Goal: Task Accomplishment & Management: Manage account settings

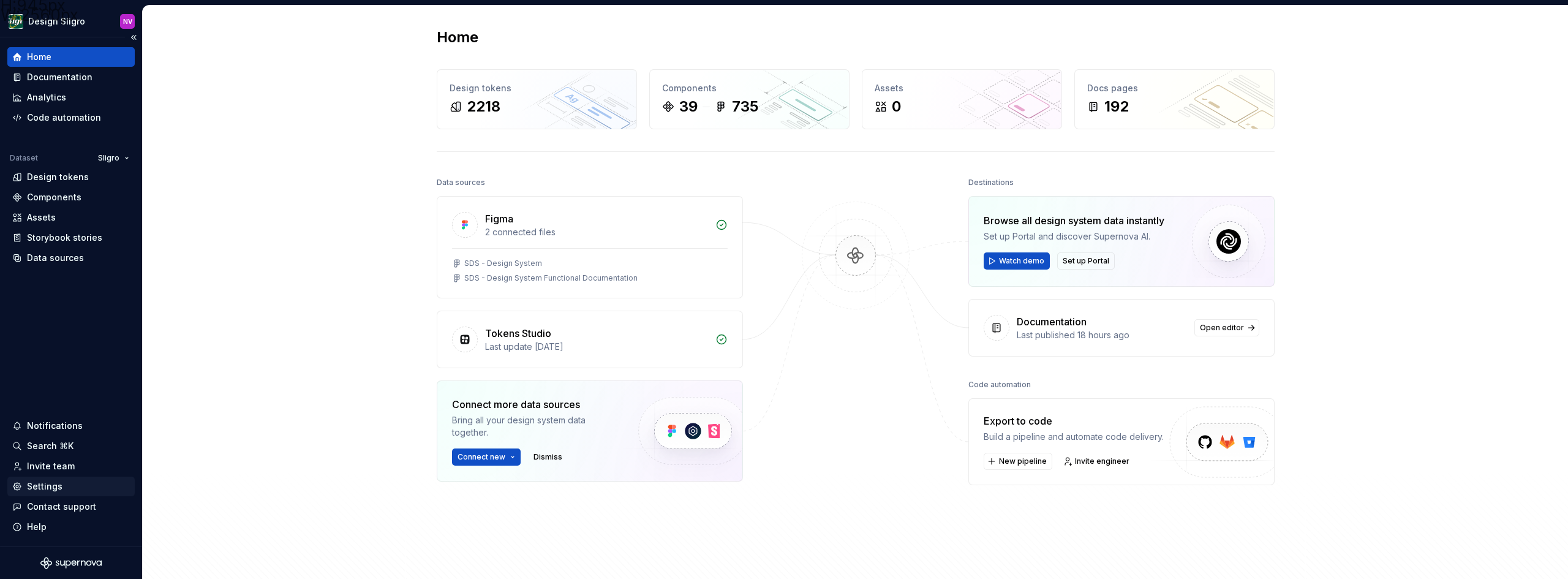
click at [43, 486] on div "Settings" at bounding box center [45, 486] width 35 height 13
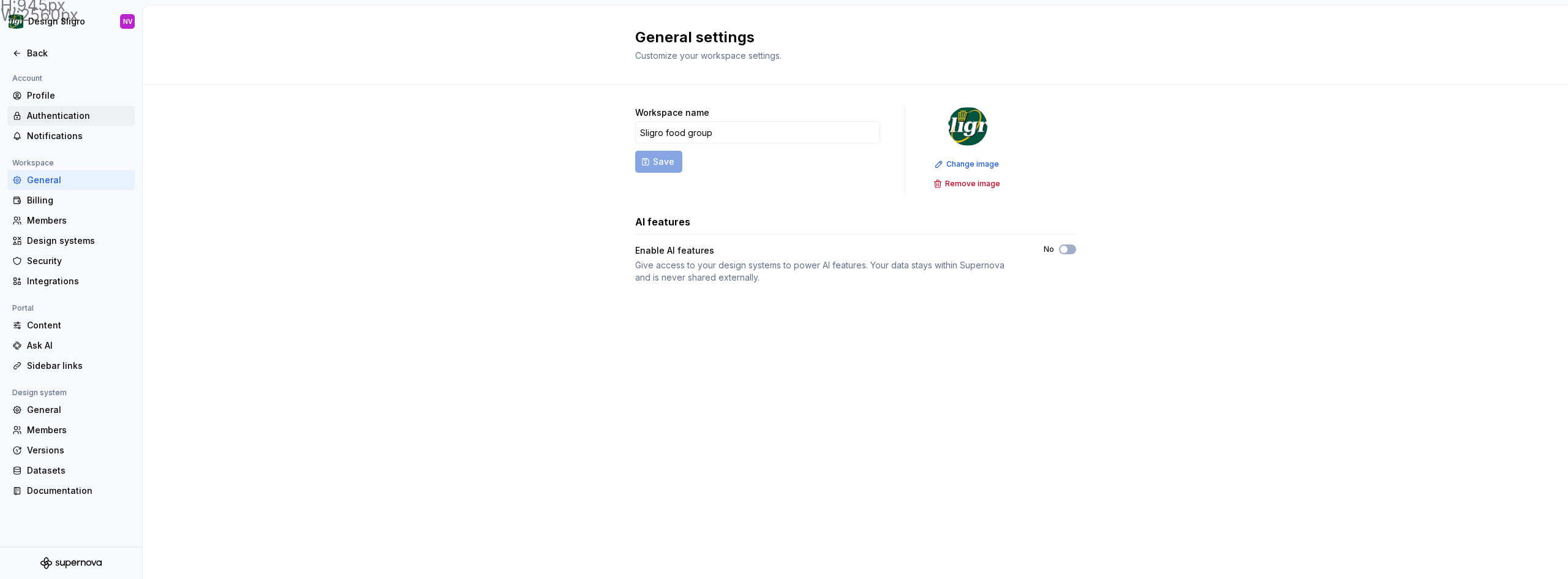
click at [48, 115] on div "Authentication" at bounding box center [78, 116] width 103 height 13
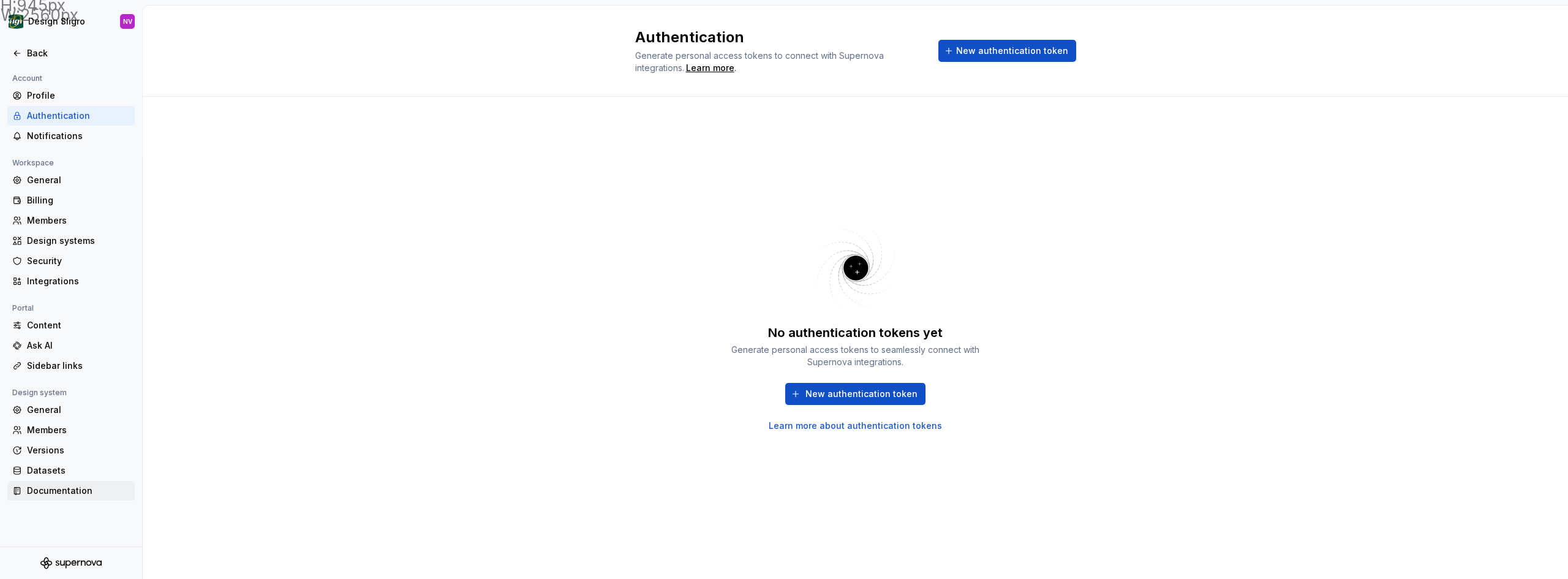
click at [84, 496] on div "Documentation" at bounding box center [78, 490] width 103 height 13
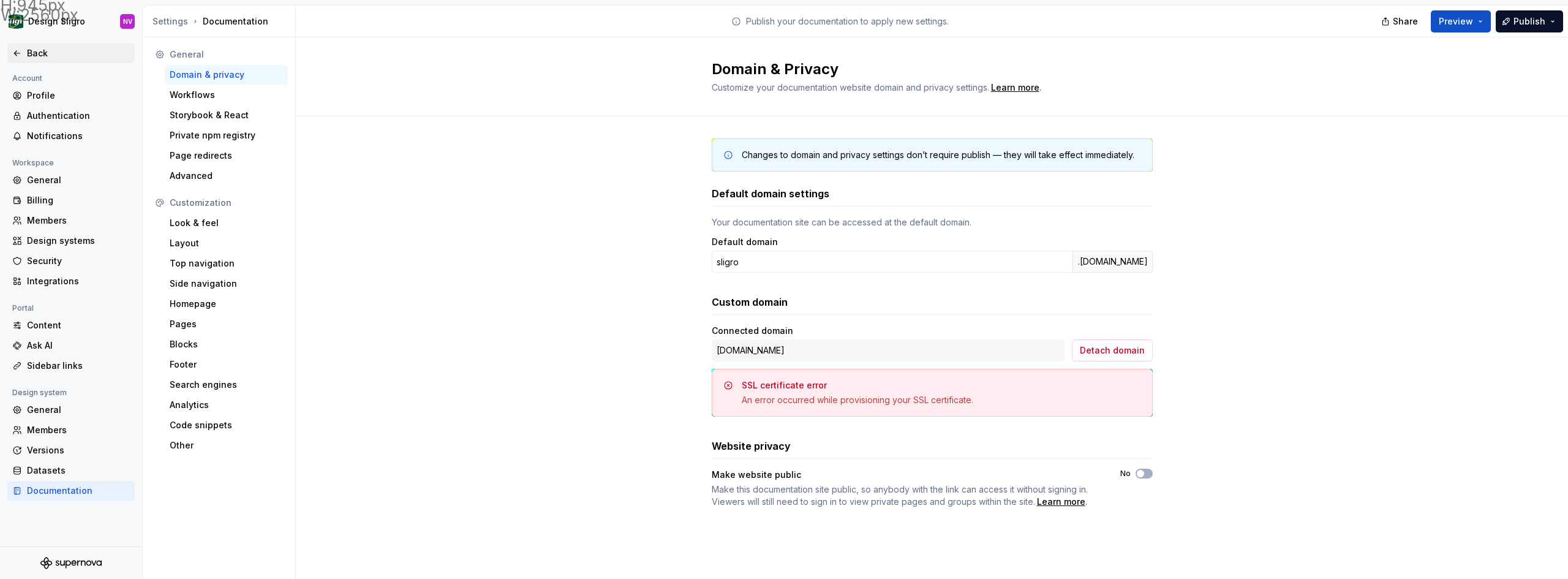
click at [19, 56] on icon at bounding box center [18, 53] width 10 height 10
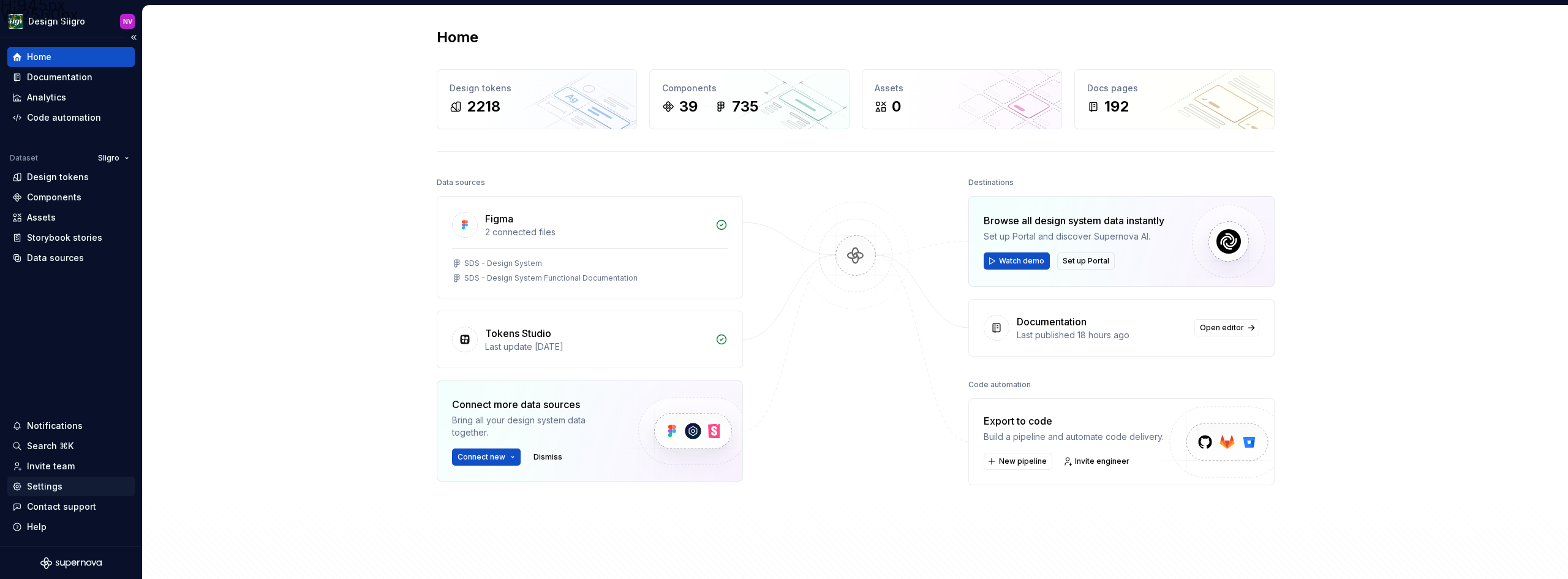
click at [57, 478] on div "Settings" at bounding box center [72, 486] width 127 height 20
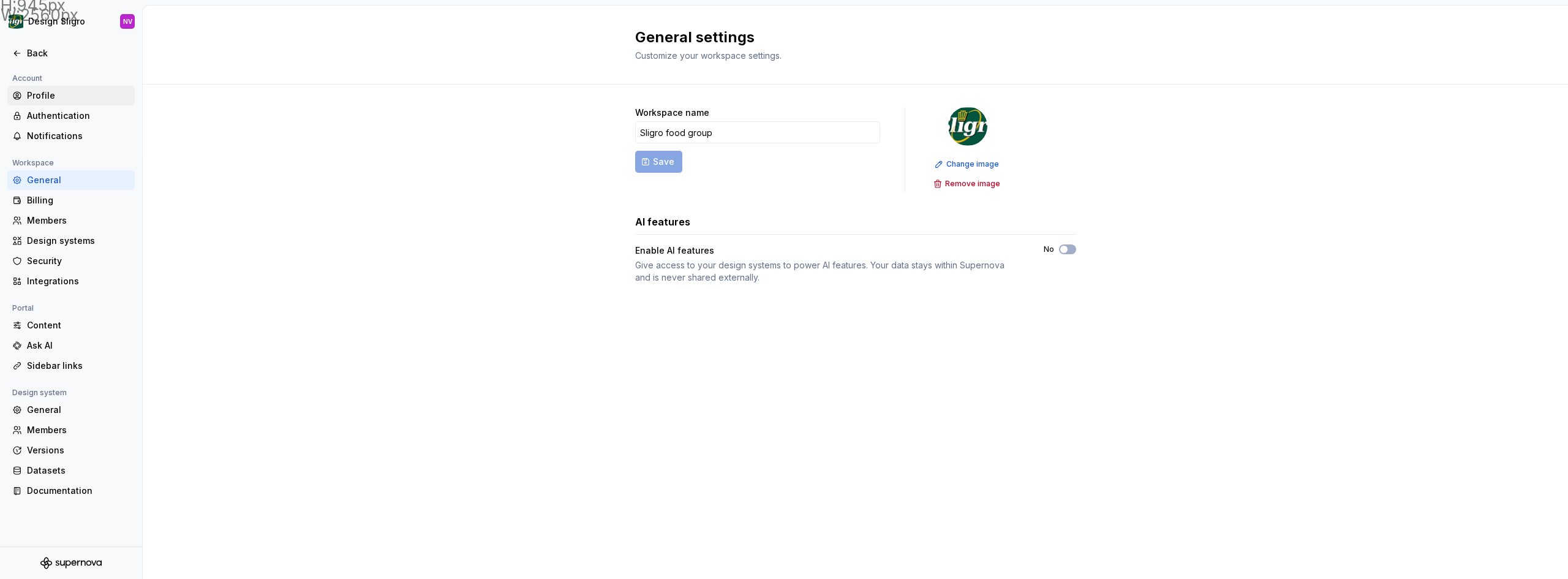
click at [32, 94] on div "Profile" at bounding box center [78, 95] width 103 height 13
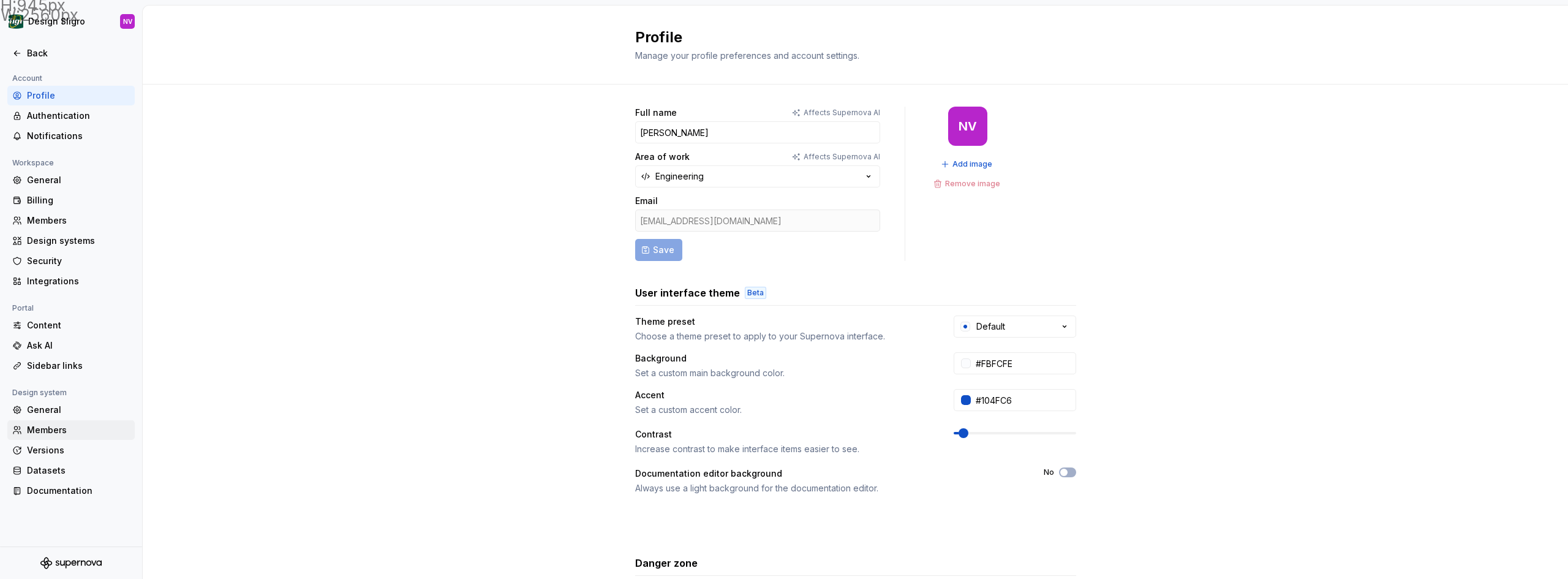
click at [70, 428] on div "Members" at bounding box center [78, 430] width 103 height 13
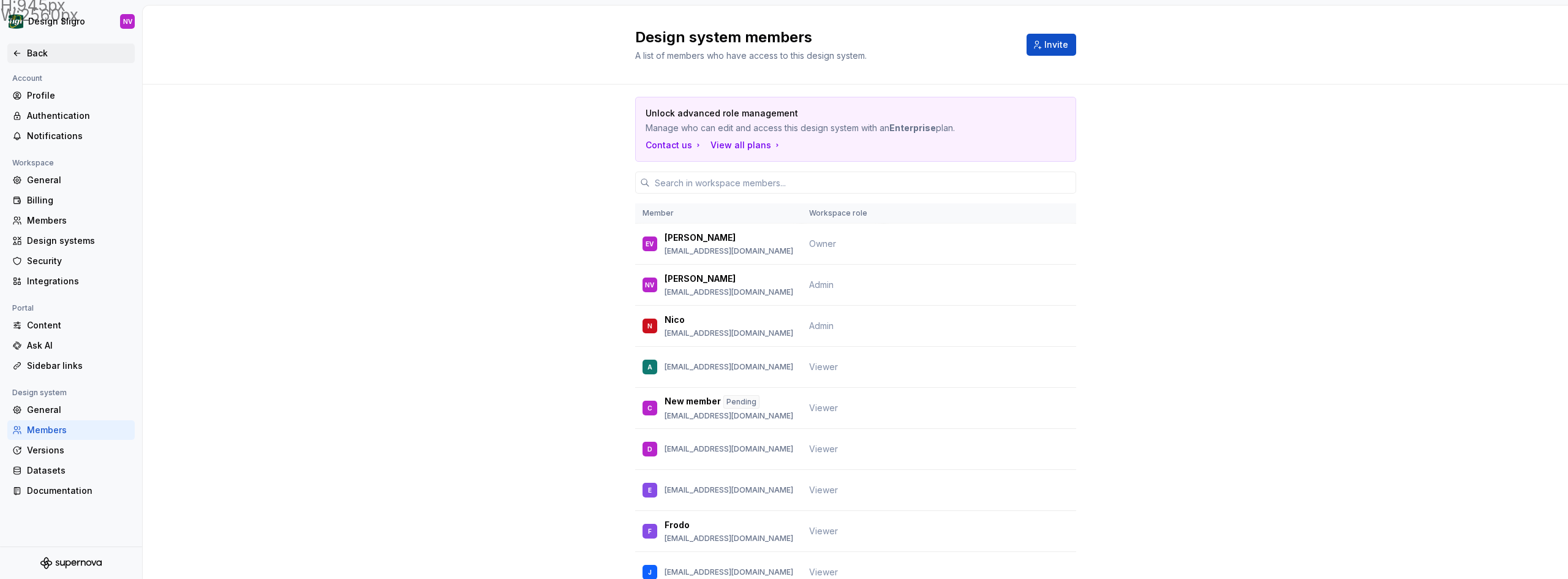
click at [32, 56] on div "Back" at bounding box center [78, 53] width 103 height 13
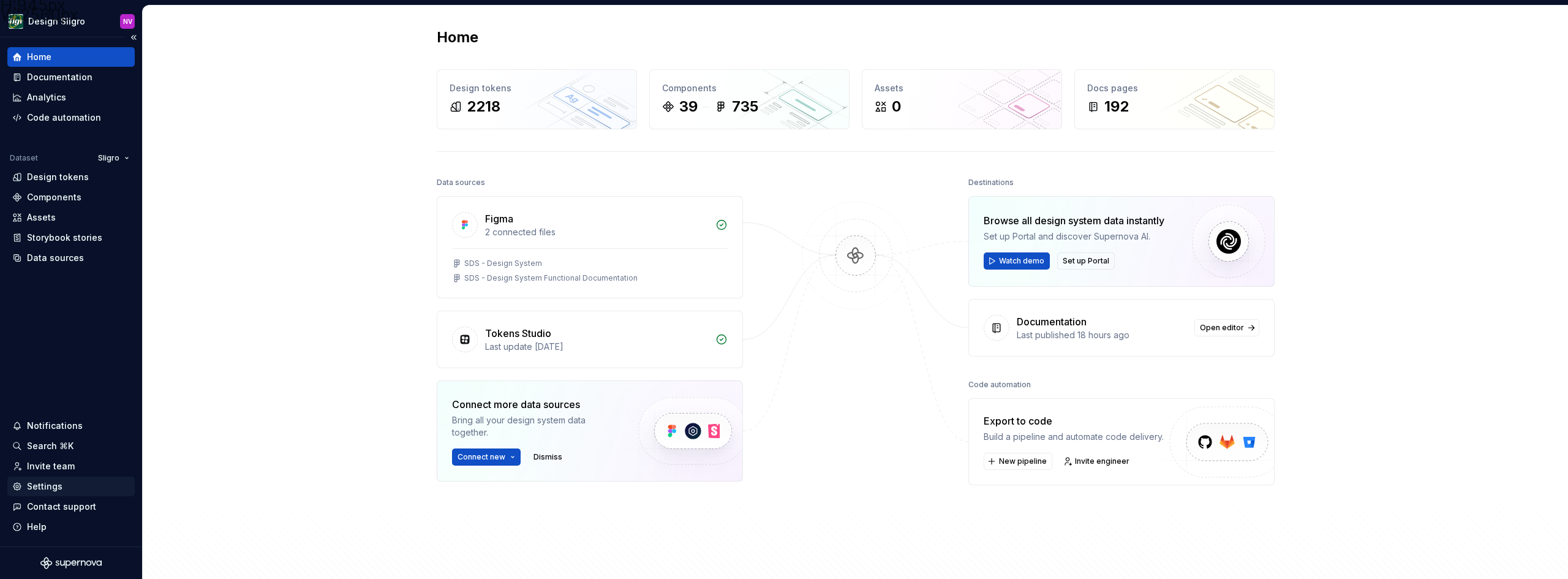
click at [40, 488] on div "Settings" at bounding box center [45, 486] width 35 height 13
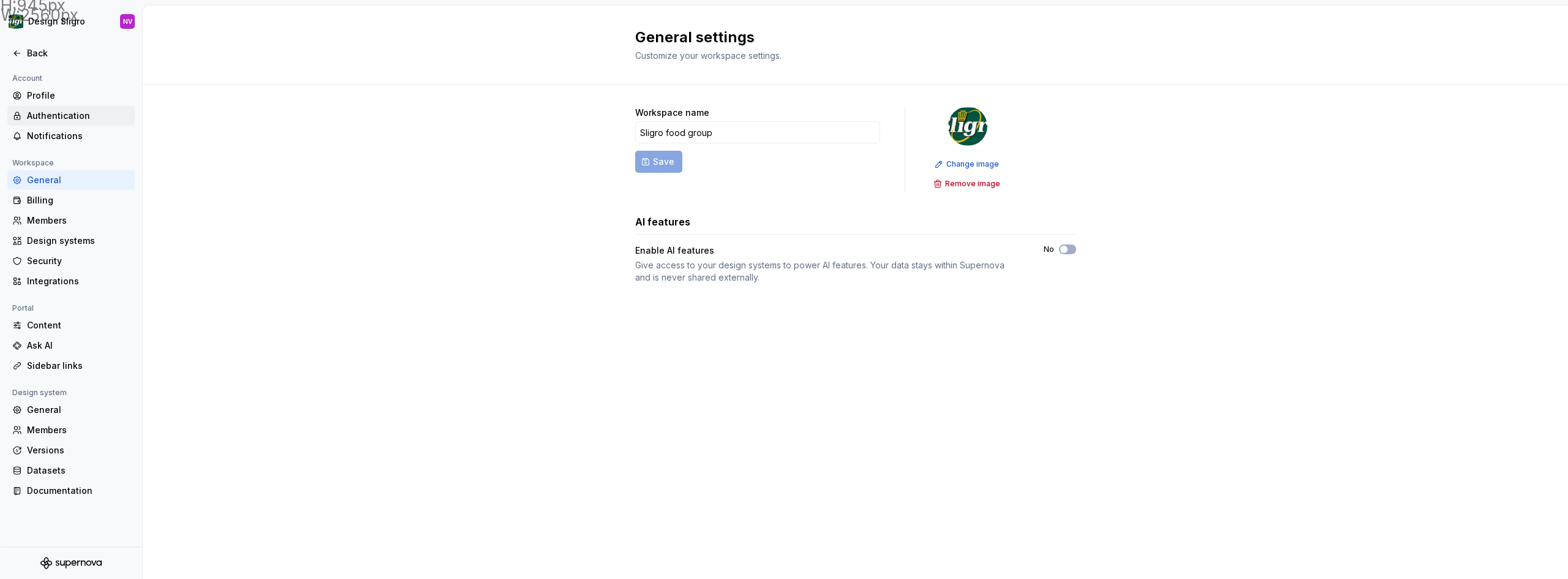
click at [67, 121] on div "Authentication" at bounding box center [78, 116] width 103 height 13
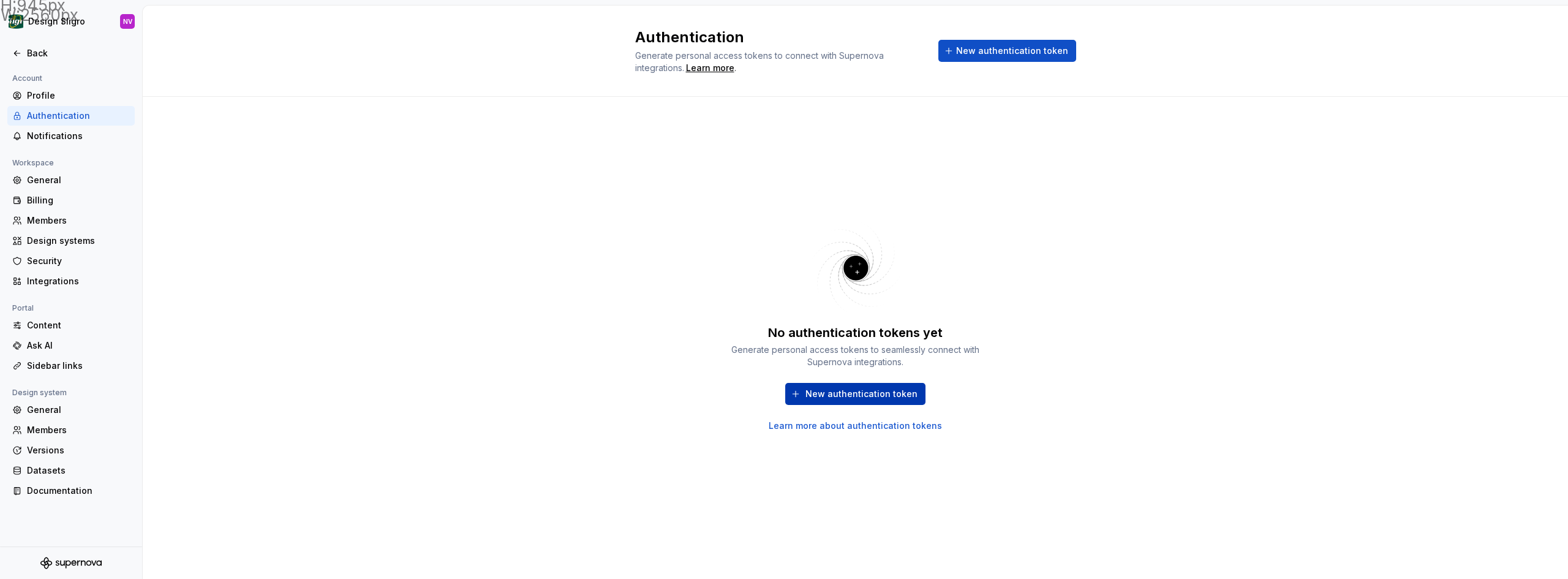
click at [873, 395] on span "New authentication token" at bounding box center [861, 394] width 112 height 13
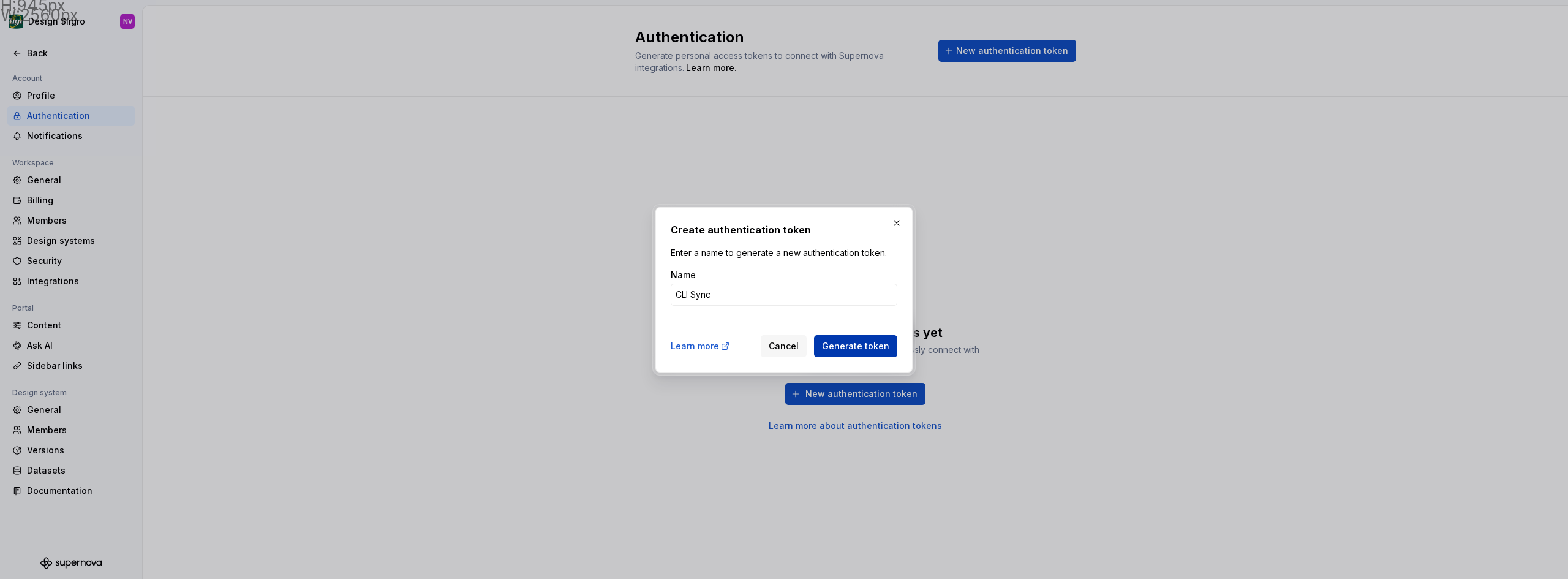
type input "CLI Sync"
click at [863, 349] on span "Generate token" at bounding box center [856, 346] width 68 height 13
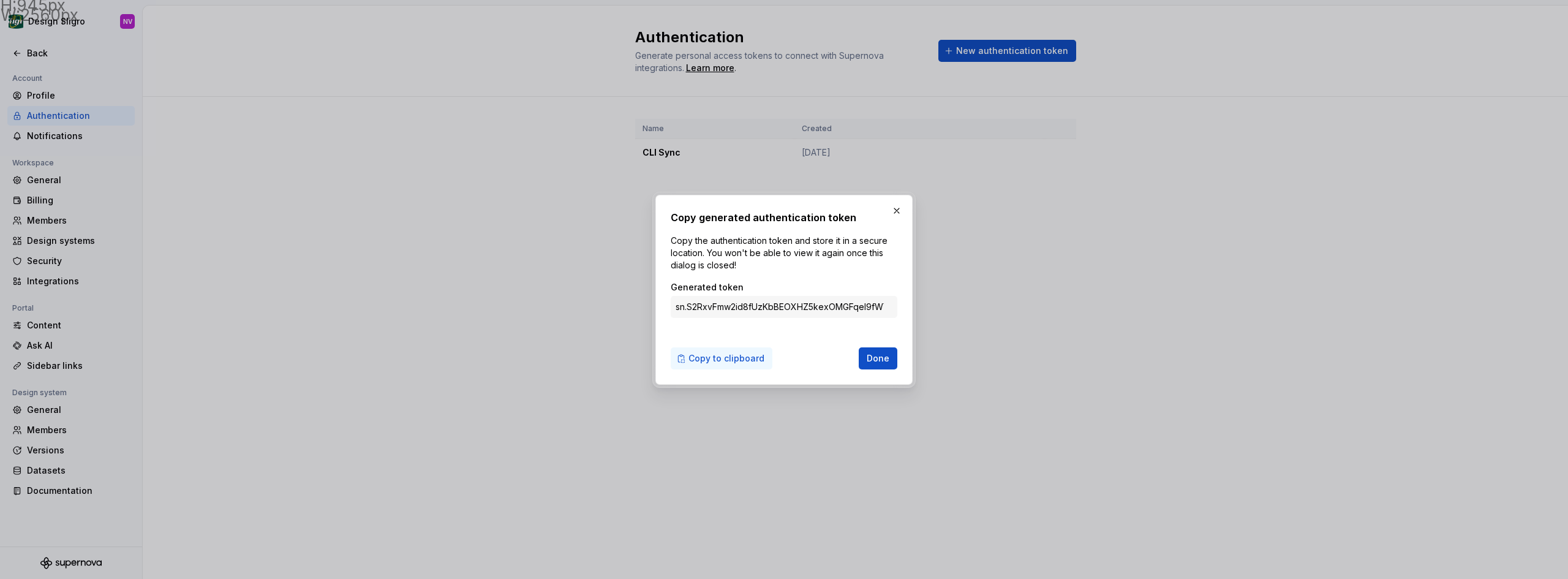
click at [754, 358] on span "Copy to clipboard" at bounding box center [727, 358] width 76 height 13
click at [884, 360] on span "Done" at bounding box center [877, 358] width 23 height 13
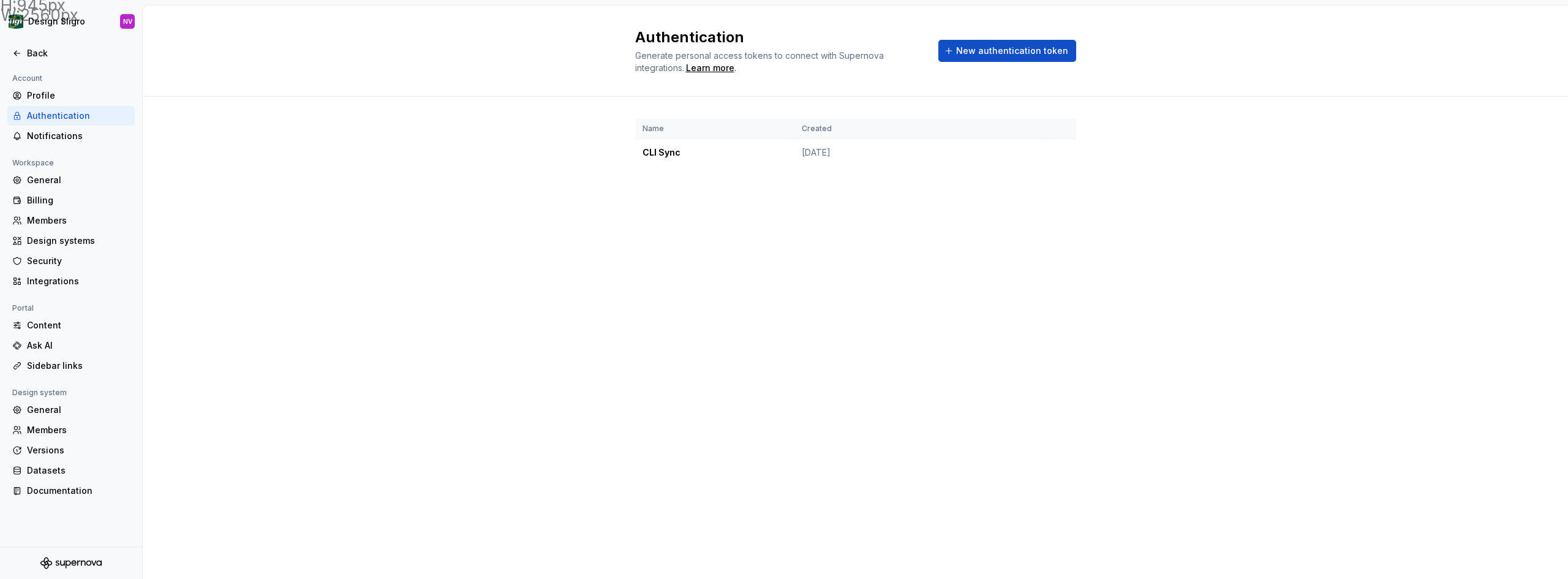
click at [412, 249] on div "Authentication Generate personal access tokens to connect with Supernova integr…" at bounding box center [856, 292] width 1425 height 573
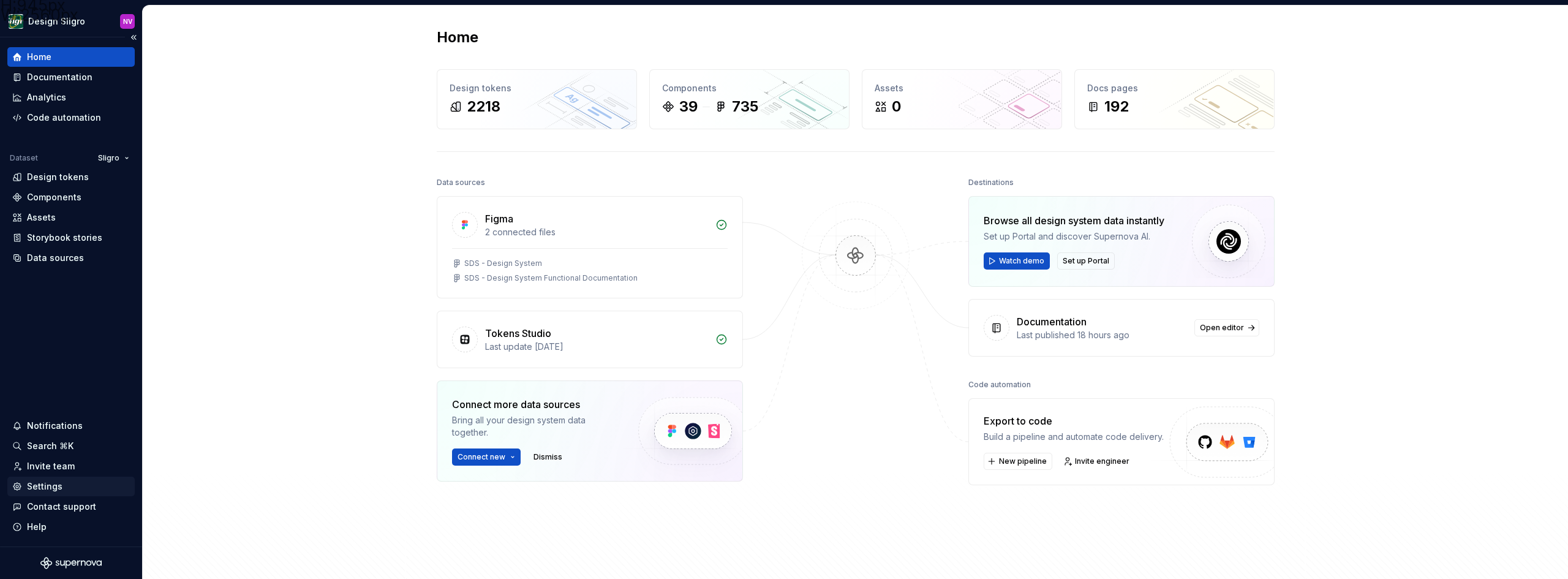
click at [43, 489] on div "Settings" at bounding box center [45, 486] width 35 height 13
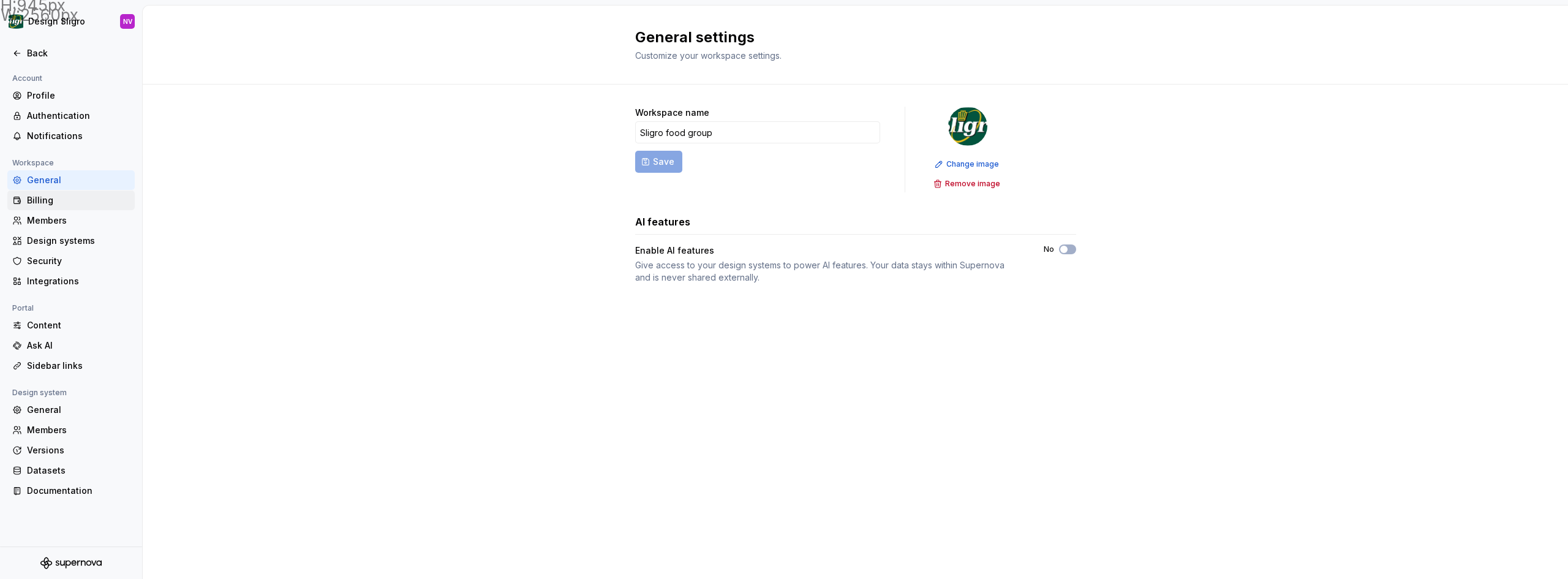
click at [53, 202] on div "Billing" at bounding box center [78, 200] width 103 height 13
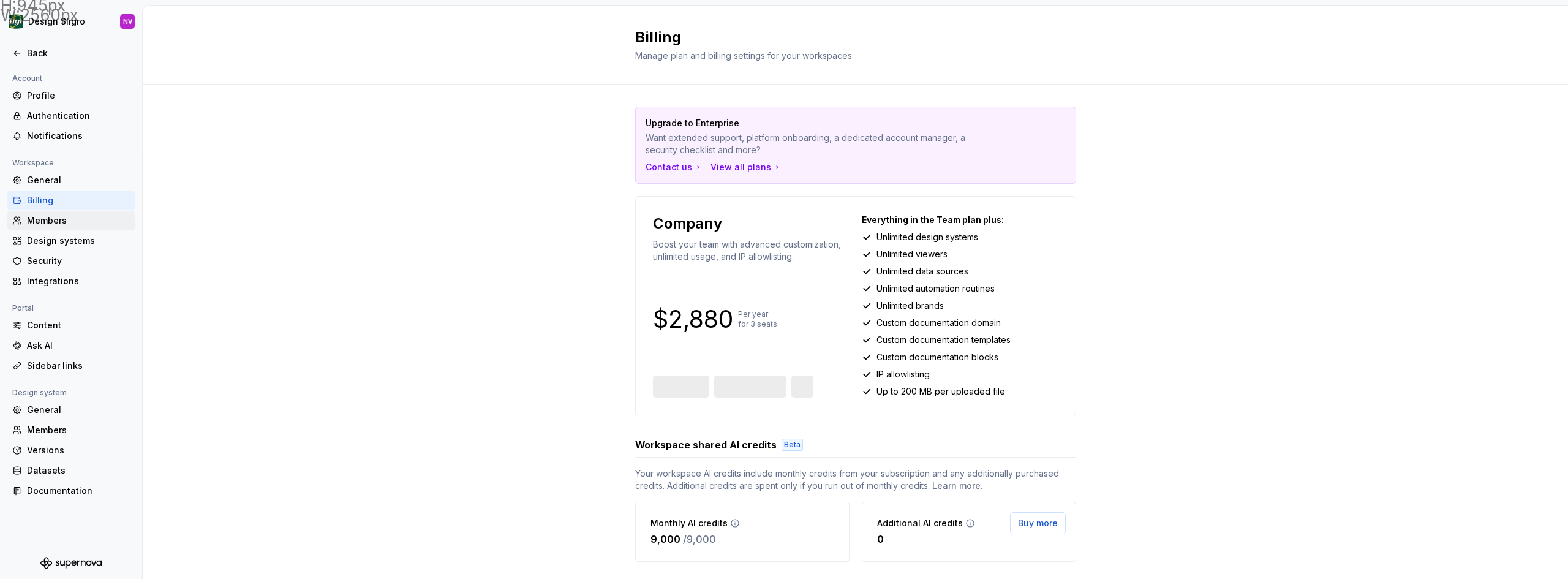
click at [53, 220] on div "Members" at bounding box center [78, 220] width 103 height 13
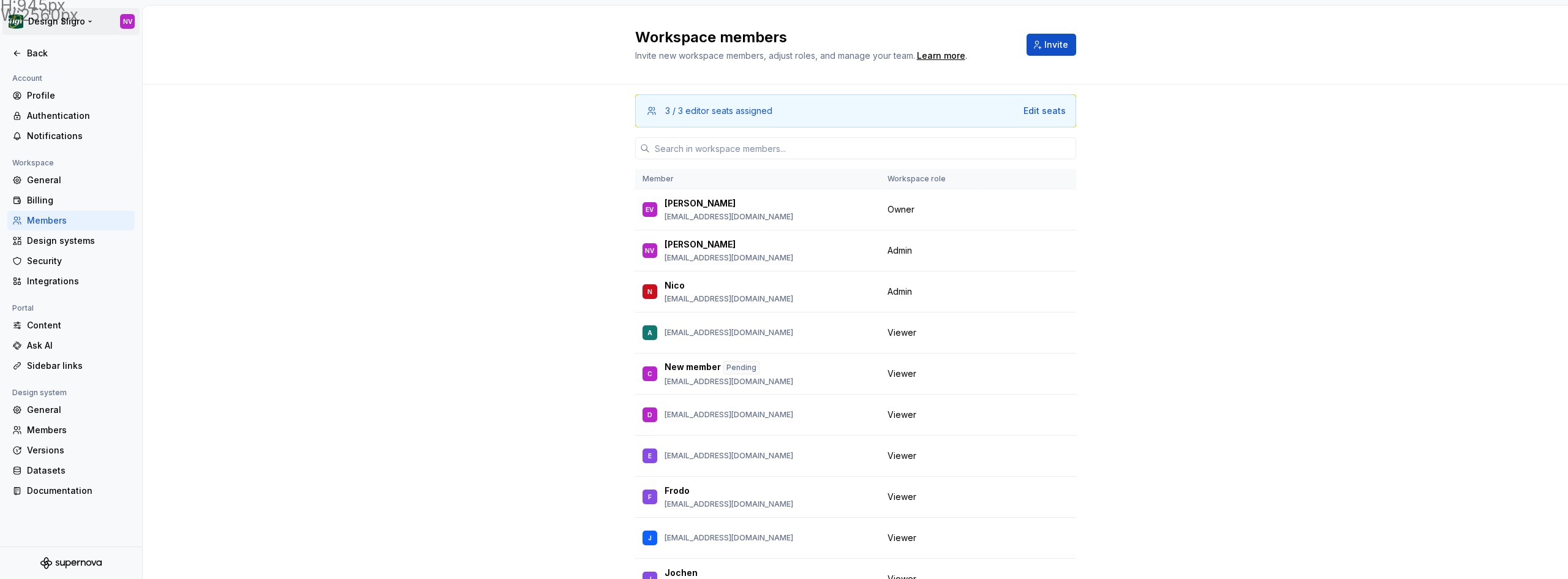
click at [52, 29] on html "H:945px W:2560px Design Sligro NV Back Account Profile Authentication Notificat…" at bounding box center [784, 289] width 1568 height 579
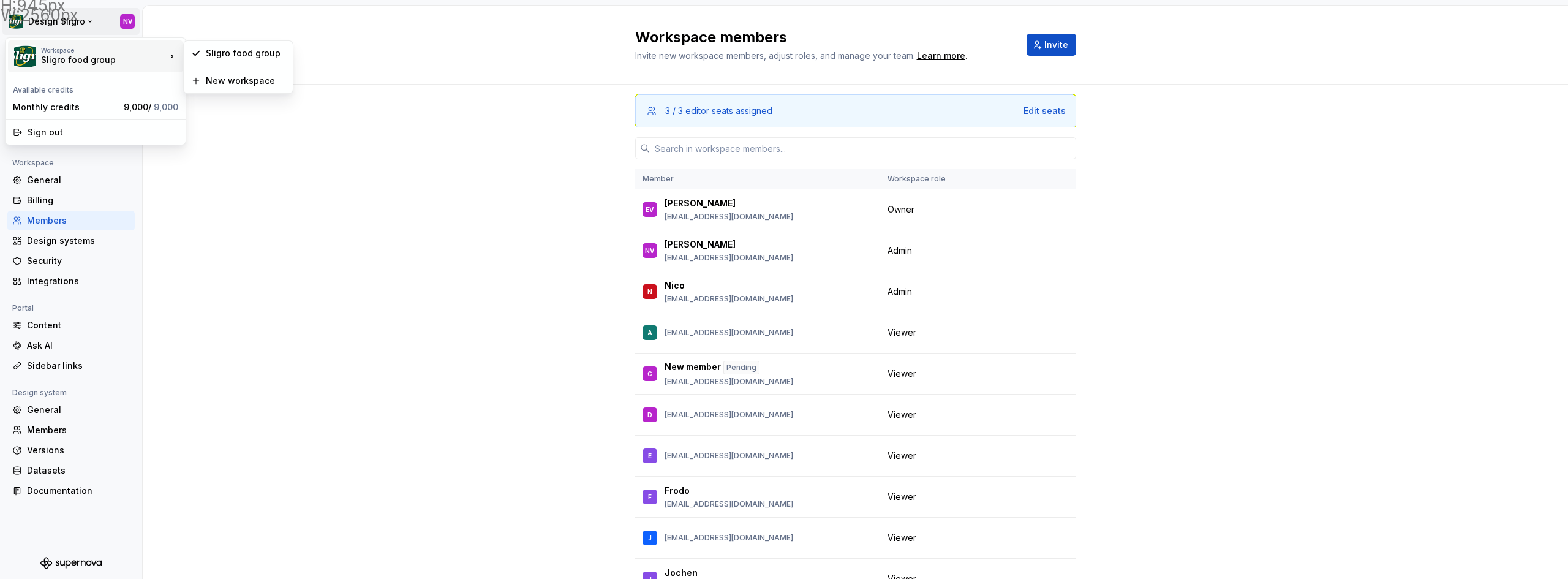
click at [56, 52] on div "Workspace" at bounding box center [104, 51] width 125 height 8
click at [68, 55] on div "Sligro food group" at bounding box center [93, 60] width 104 height 13
click at [65, 407] on html "H:945px W:2560px Design Sligro NV Back Account Profile Authentication Notificat…" at bounding box center [784, 289] width 1568 height 579
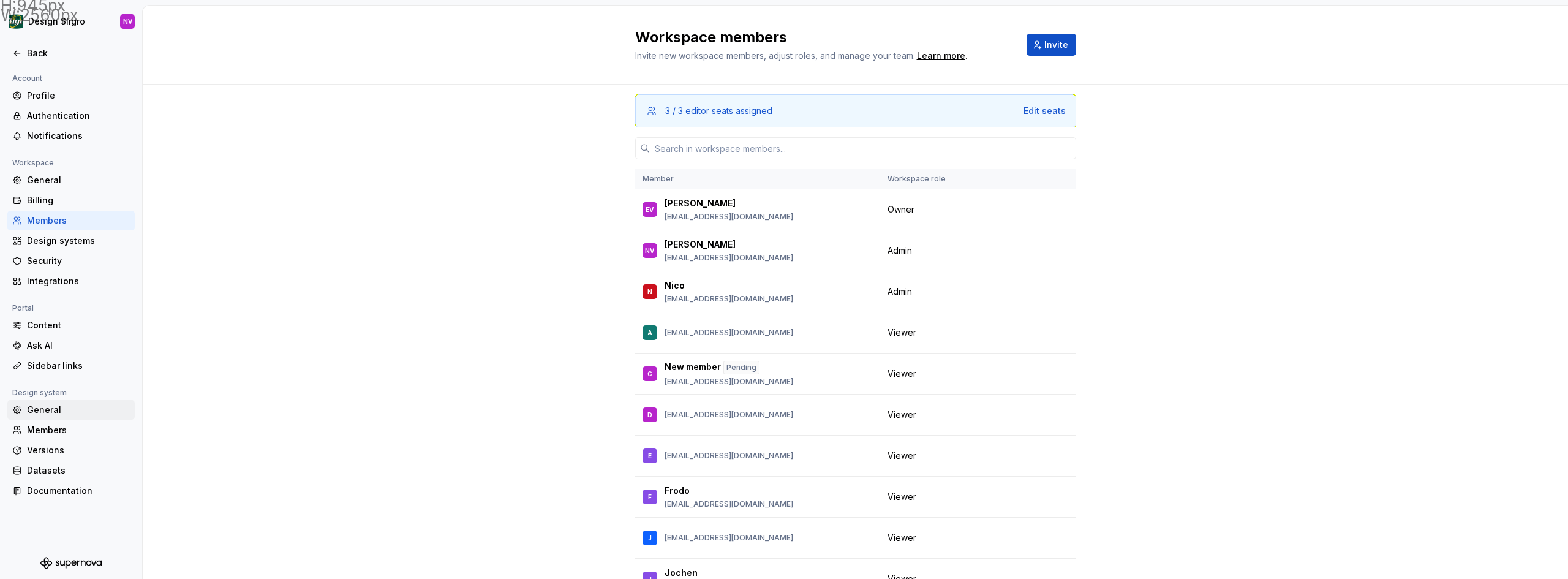
click at [65, 407] on div "General" at bounding box center [78, 410] width 103 height 13
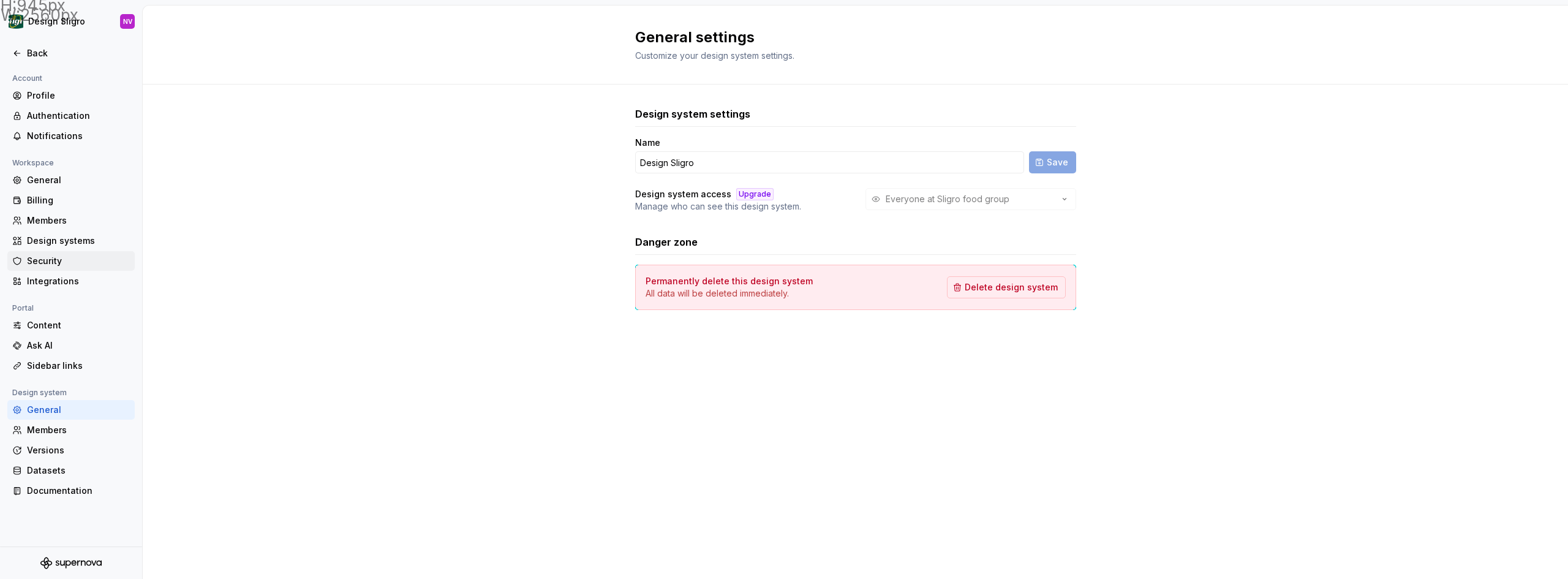
click at [44, 259] on div "Security" at bounding box center [78, 261] width 103 height 13
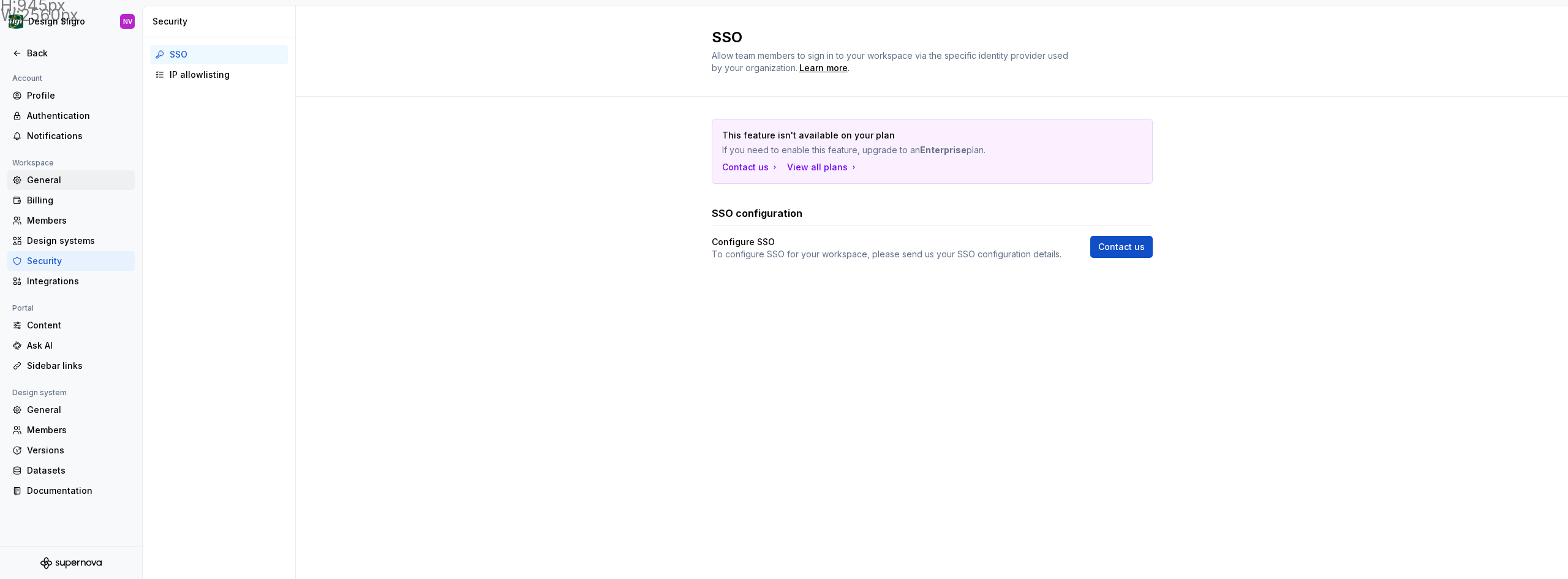
click at [56, 179] on div "General" at bounding box center [78, 180] width 103 height 13
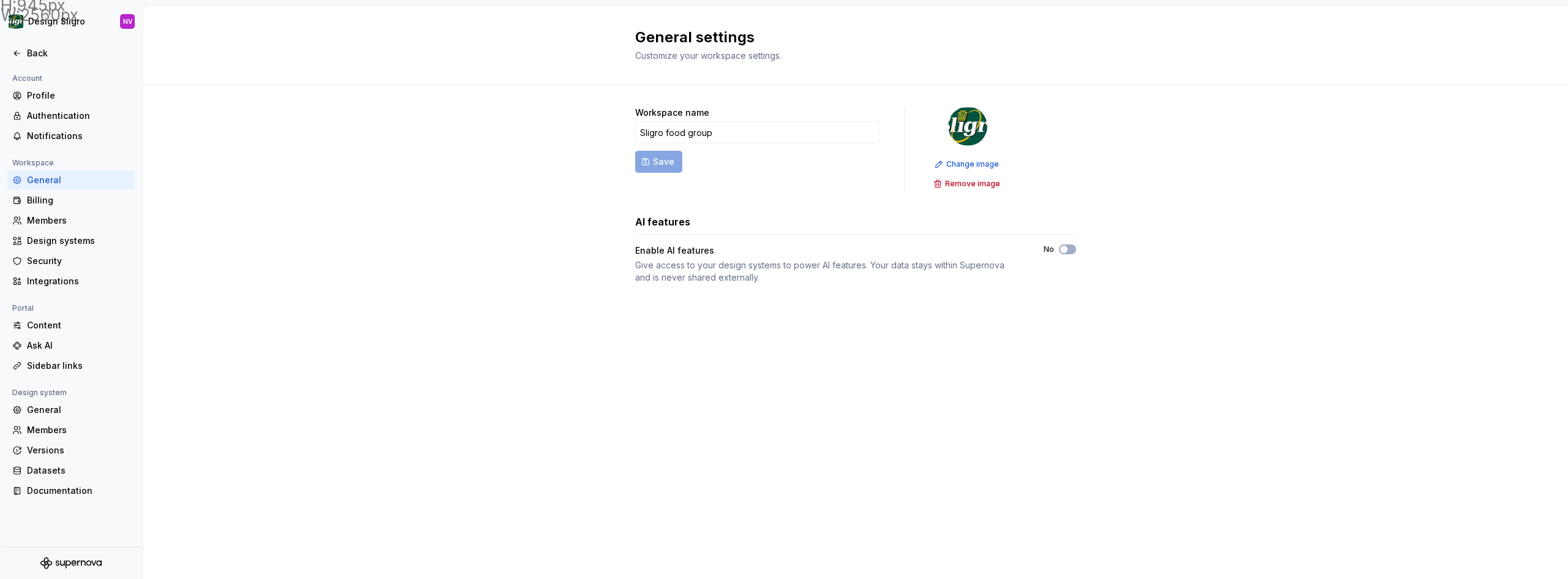
click at [406, 263] on div "Workspace name Sligro food group Save Change image Remove image AI features Ena…" at bounding box center [856, 207] width 1425 height 246
